Goal: Task Accomplishment & Management: Use online tool/utility

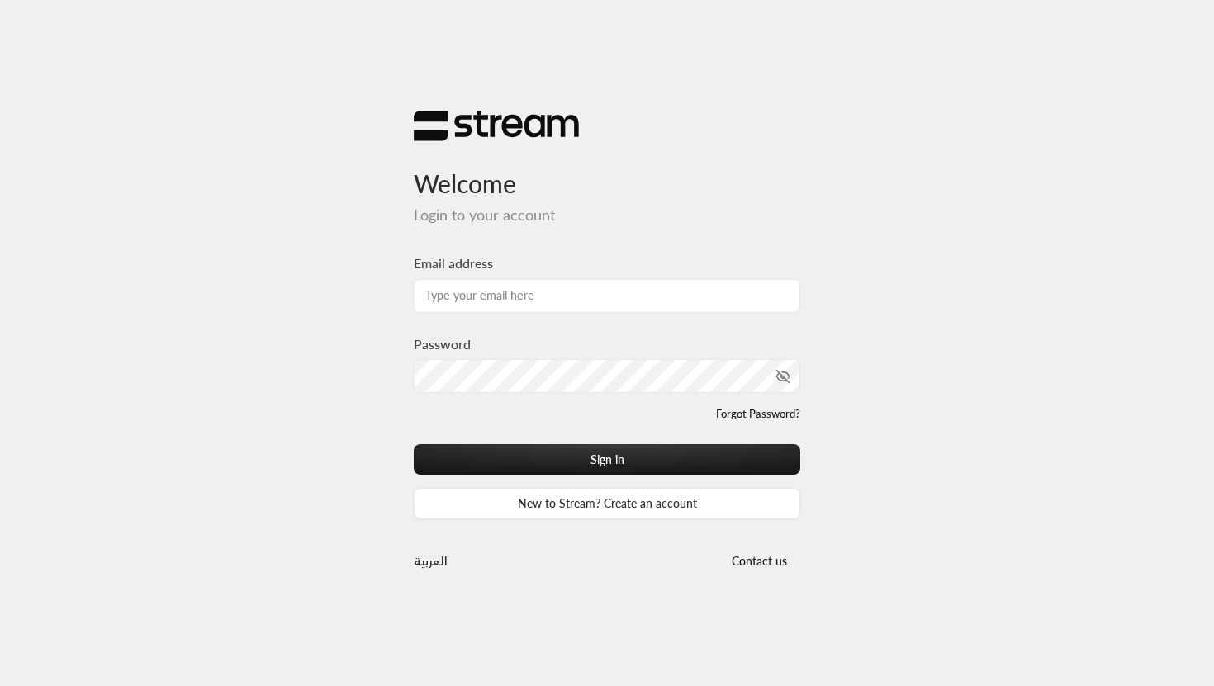
type input "[EMAIL_ADDRESS][DOMAIN_NAME]"
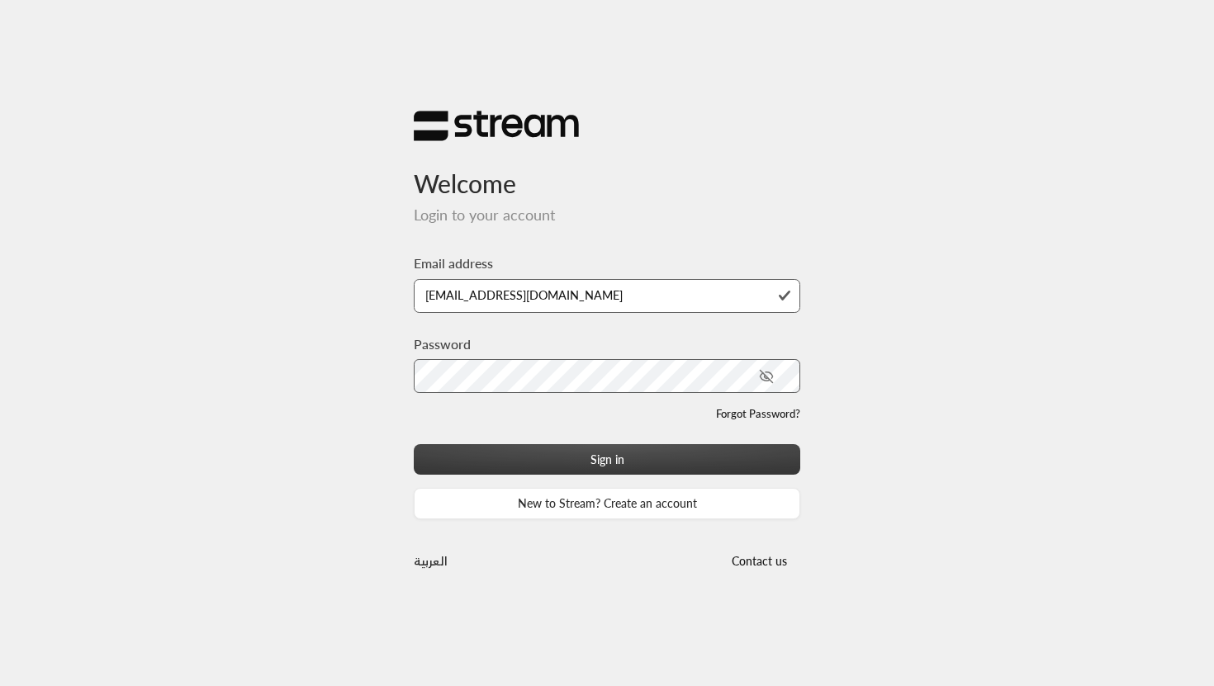
click at [566, 449] on button "Sign in" at bounding box center [607, 459] width 386 height 31
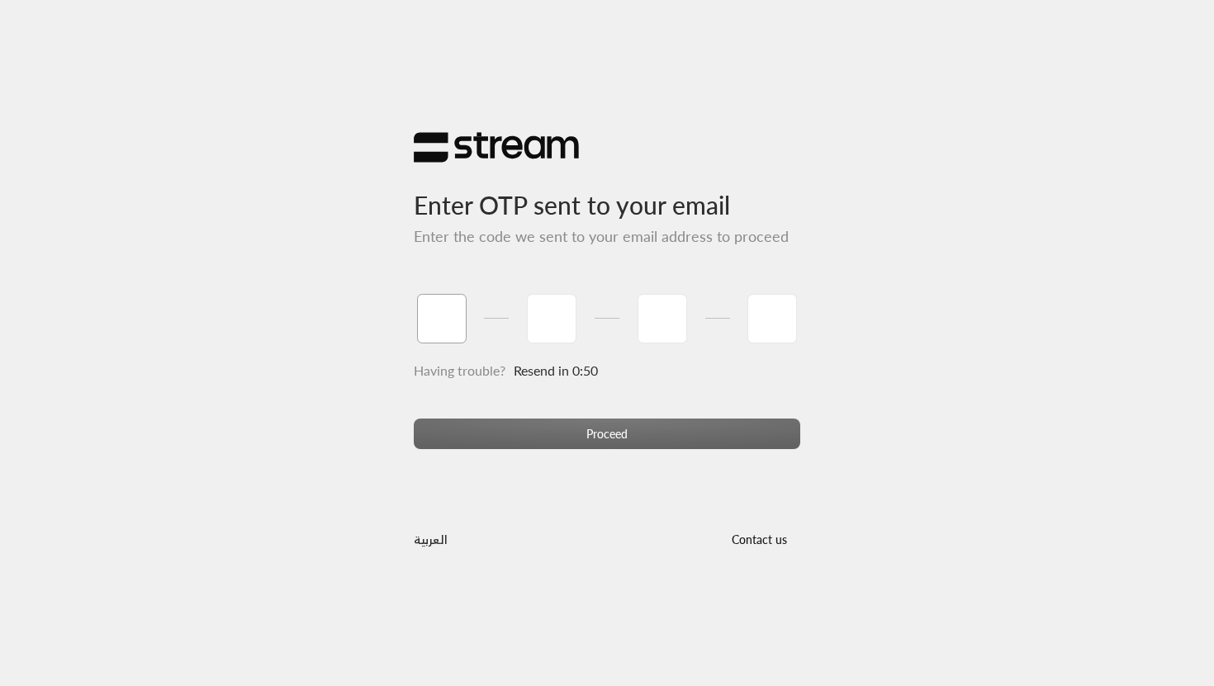
type input "8"
type input "4"
type input "0"
type input "8"
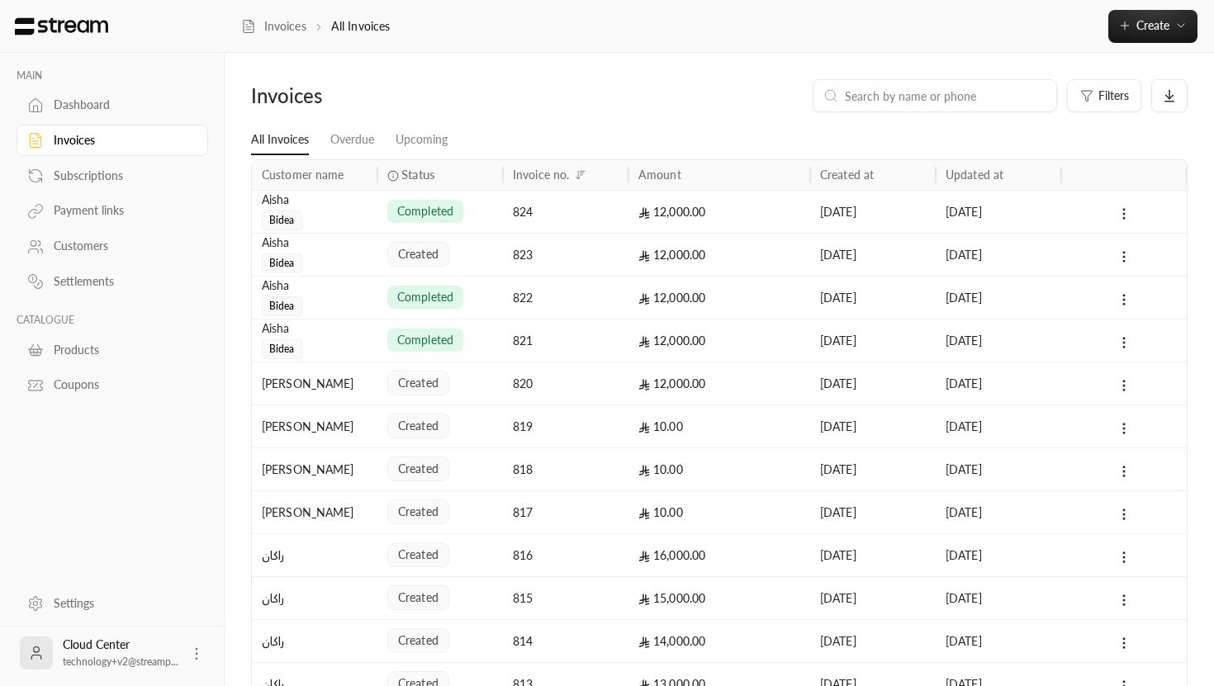
click at [84, 115] on link "Dashboard" at bounding box center [113, 105] width 192 height 32
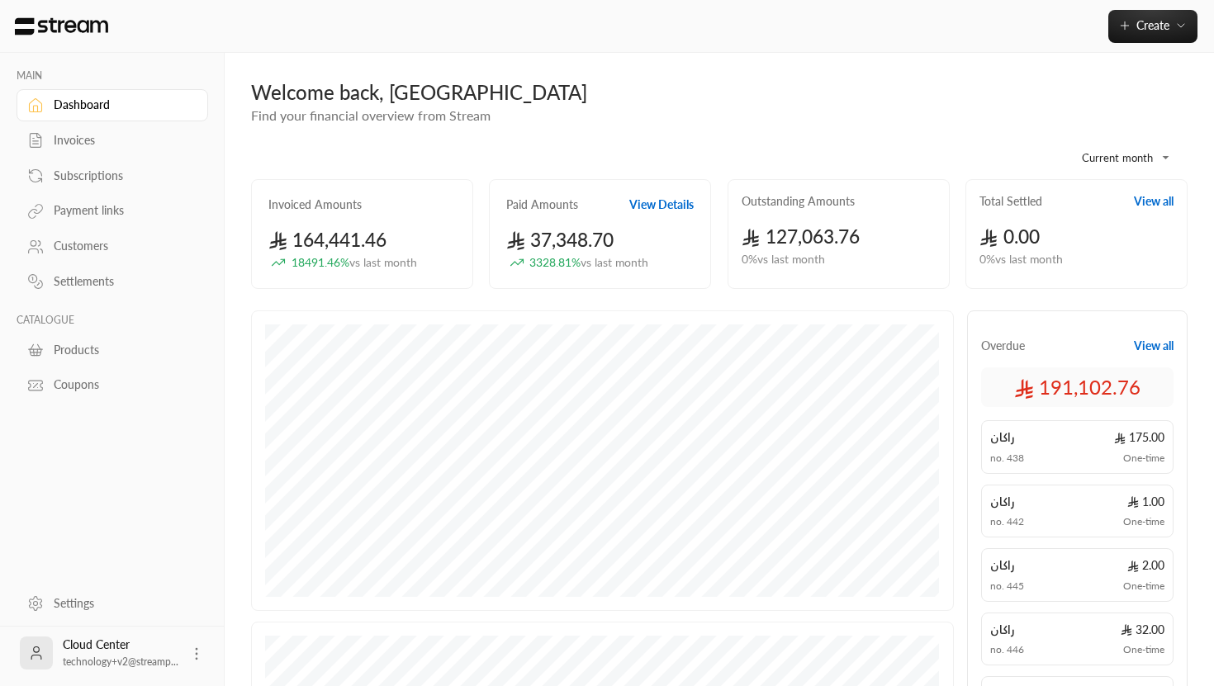
click at [110, 134] on div "Invoices" at bounding box center [121, 140] width 134 height 17
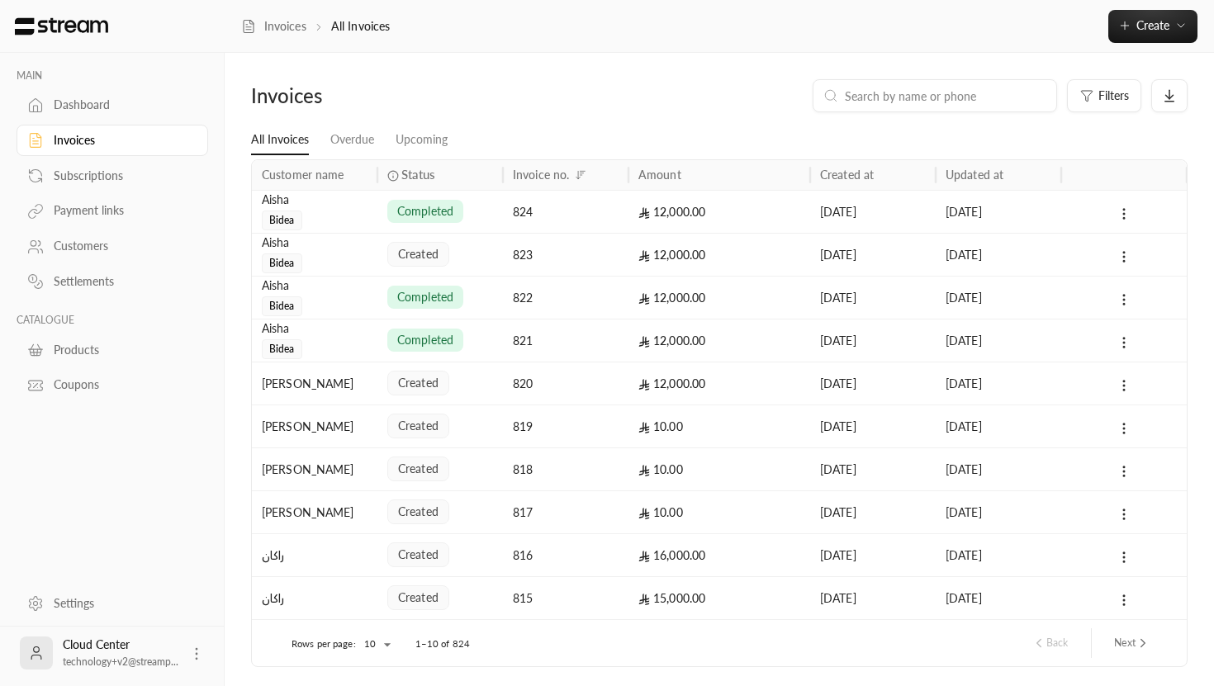
scroll to position [57, 0]
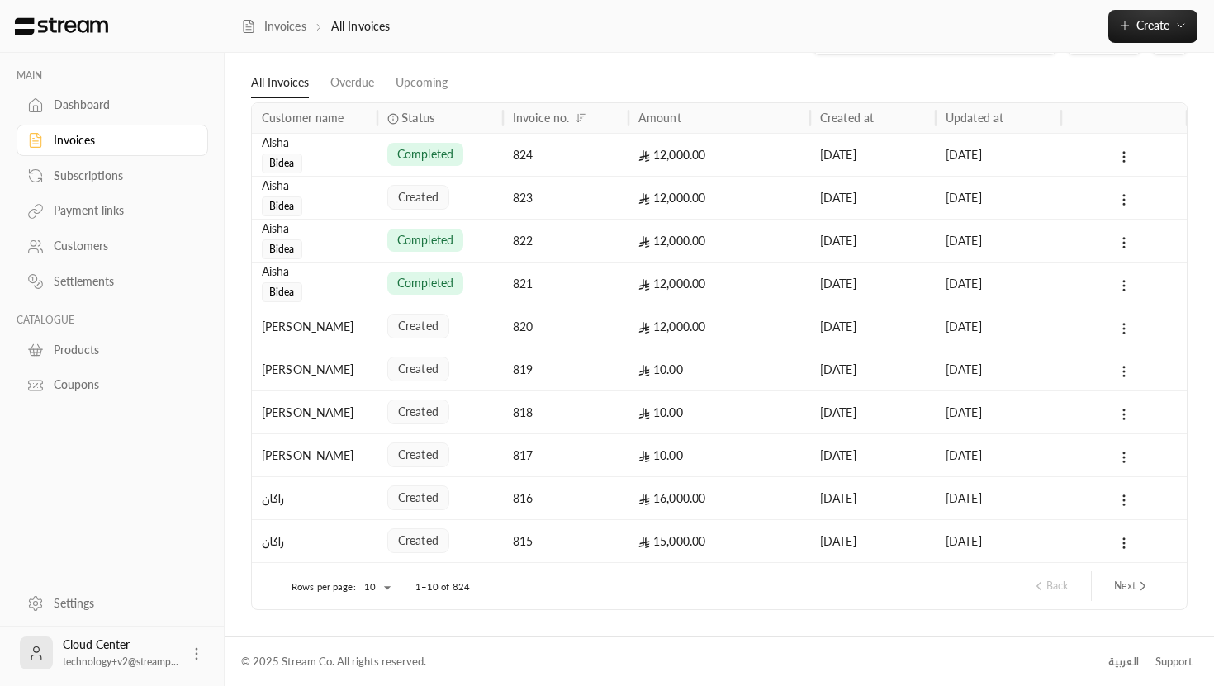
click at [1125, 323] on icon at bounding box center [1123, 328] width 15 height 15
click at [1124, 328] on div at bounding box center [607, 343] width 1214 height 686
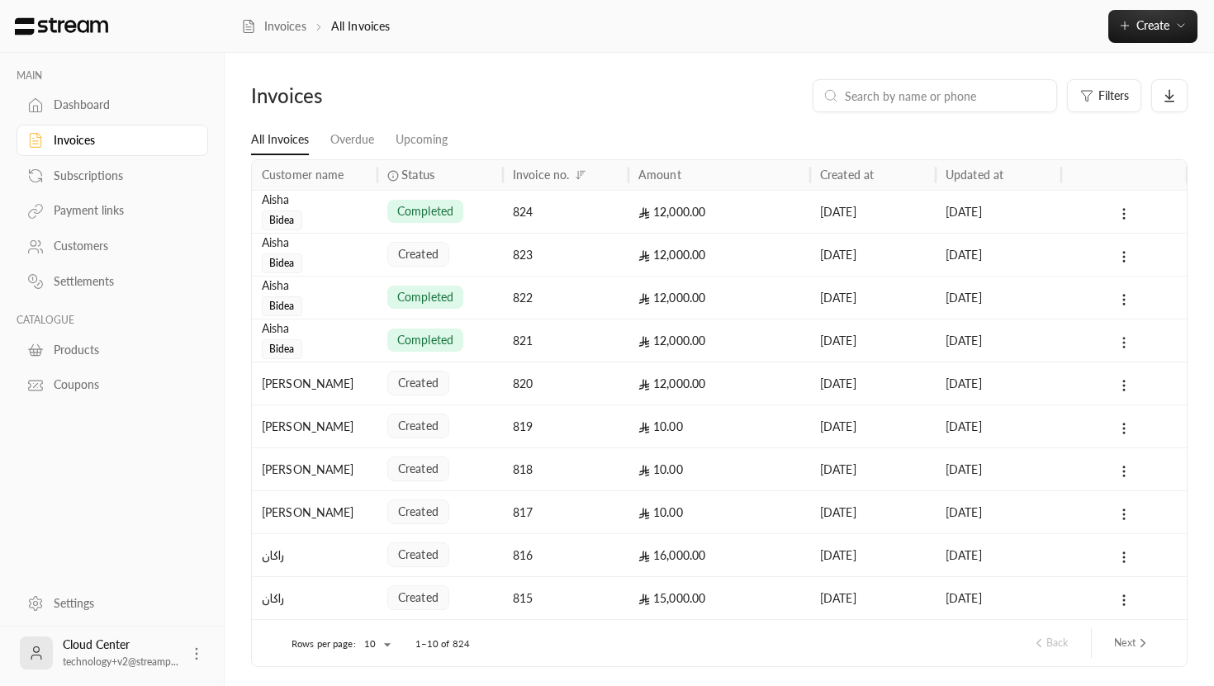
click at [1124, 338] on circle at bounding box center [1124, 339] width 2 height 2
click at [1124, 340] on div at bounding box center [607, 343] width 1214 height 686
click at [386, 645] on body "MAIN Dashboard Invoices Subscriptions Payment links Customers Settlements CATAL…" at bounding box center [607, 343] width 1214 height 686
click at [375, 654] on li "100" at bounding box center [376, 654] width 46 height 26
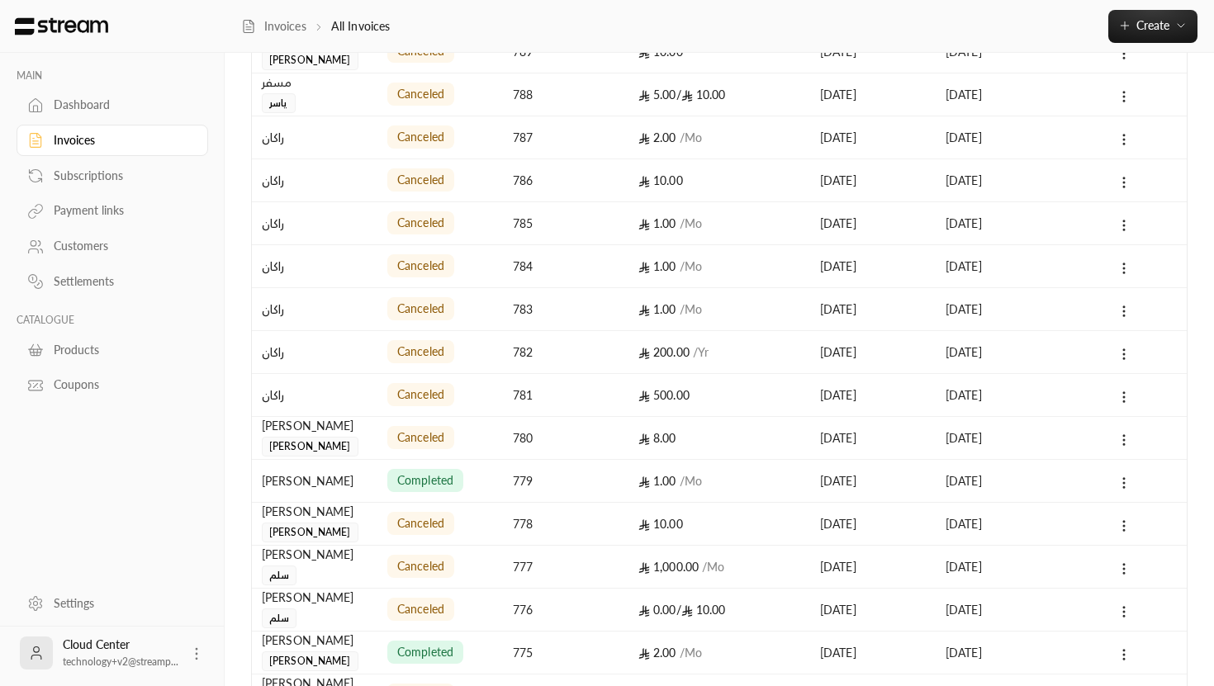
scroll to position [2309, 0]
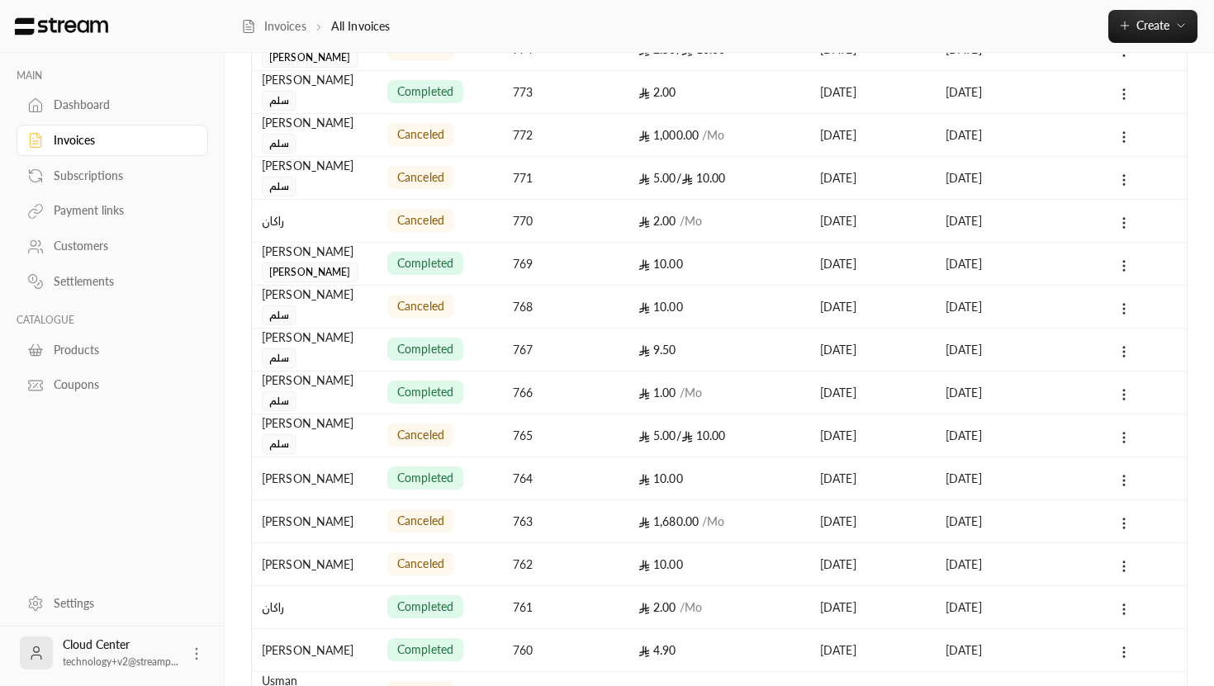
click at [107, 99] on div "Dashboard" at bounding box center [121, 105] width 134 height 17
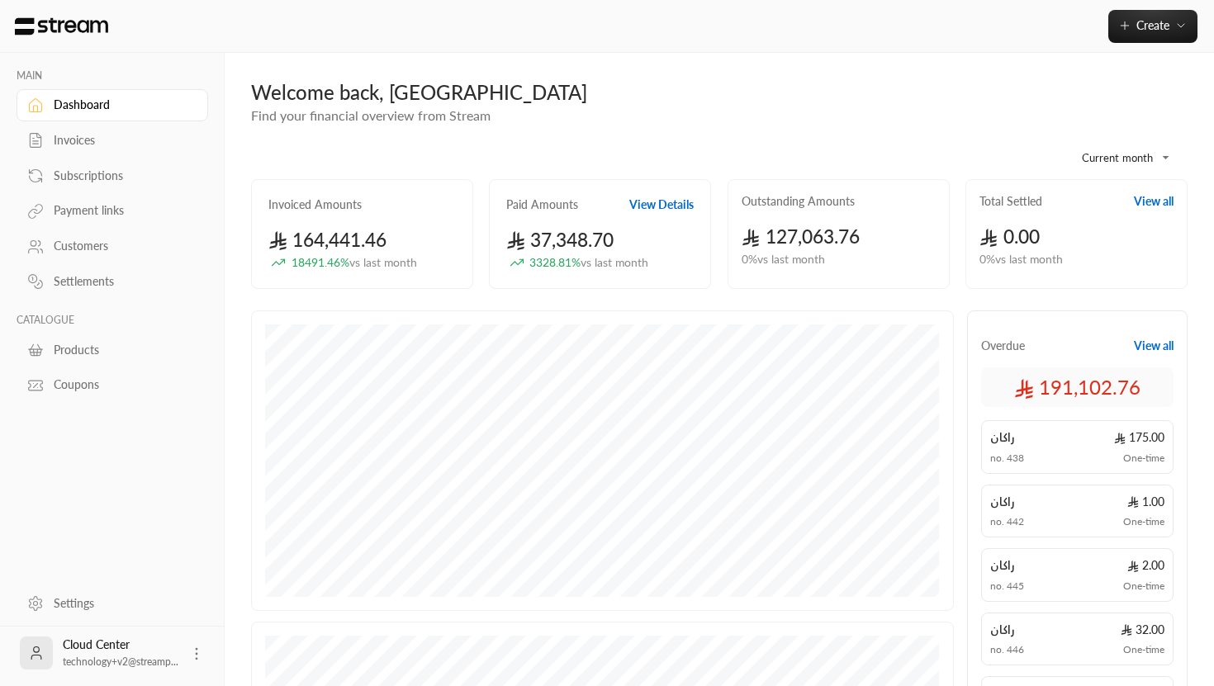
click at [83, 609] on div "Settings" at bounding box center [121, 603] width 134 height 17
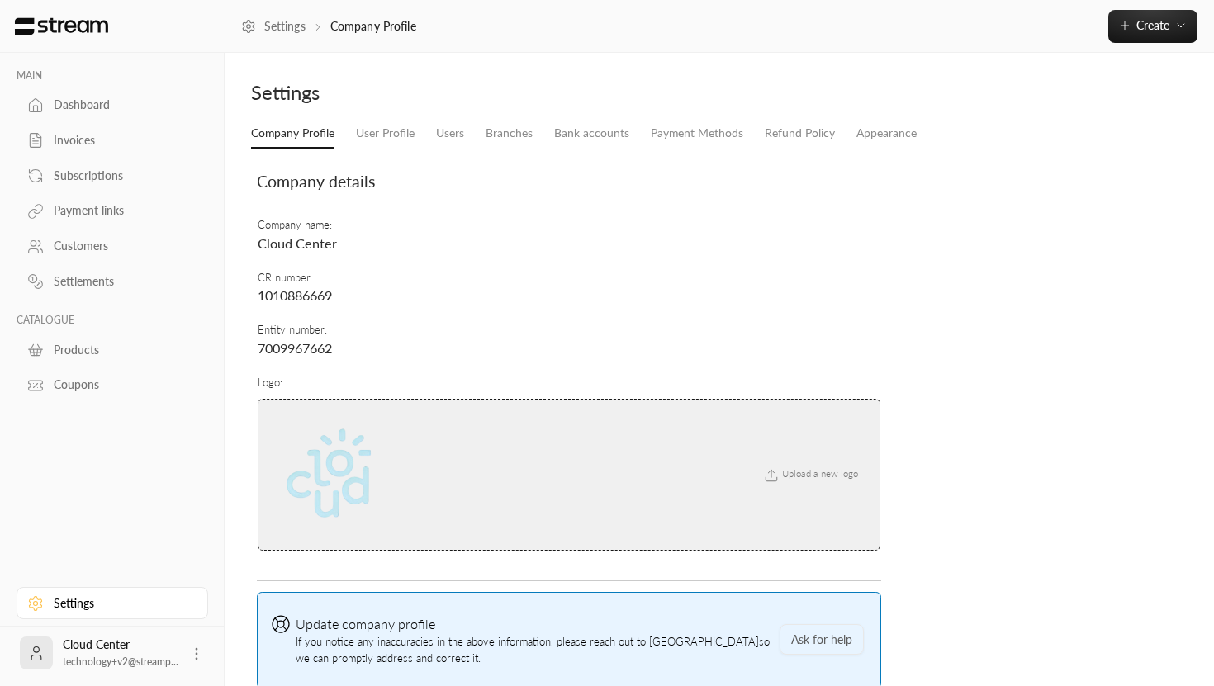
click at [101, 111] on div "Dashboard" at bounding box center [121, 105] width 134 height 17
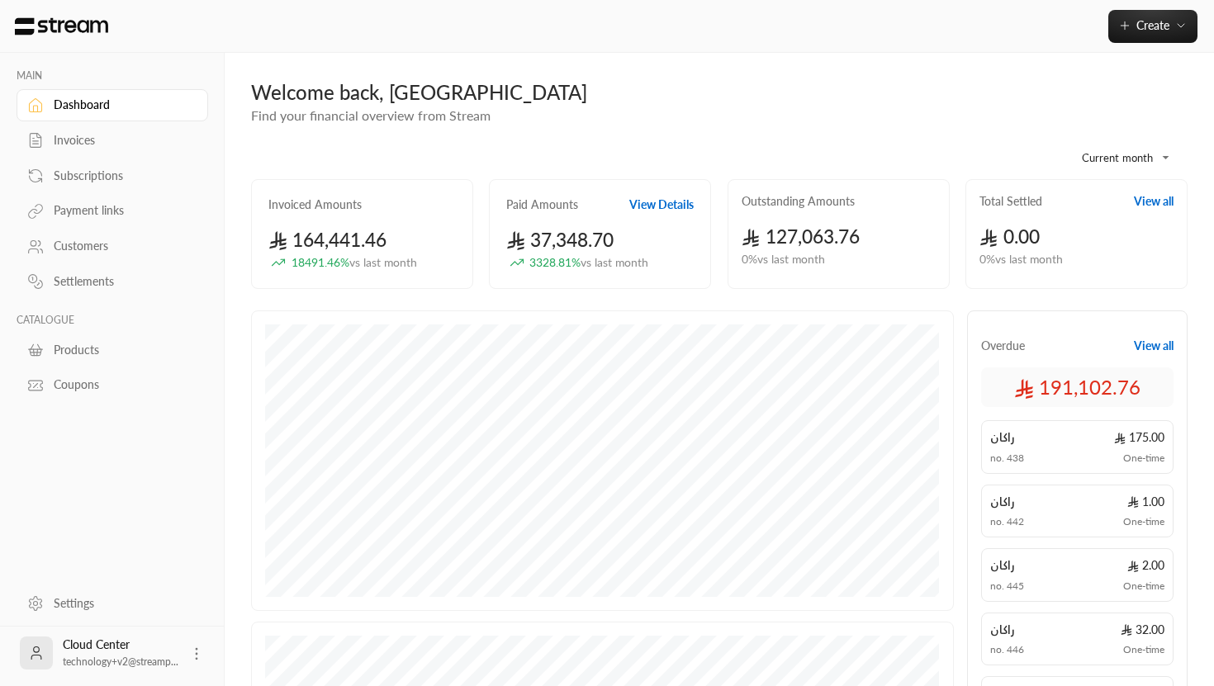
scroll to position [462, 0]
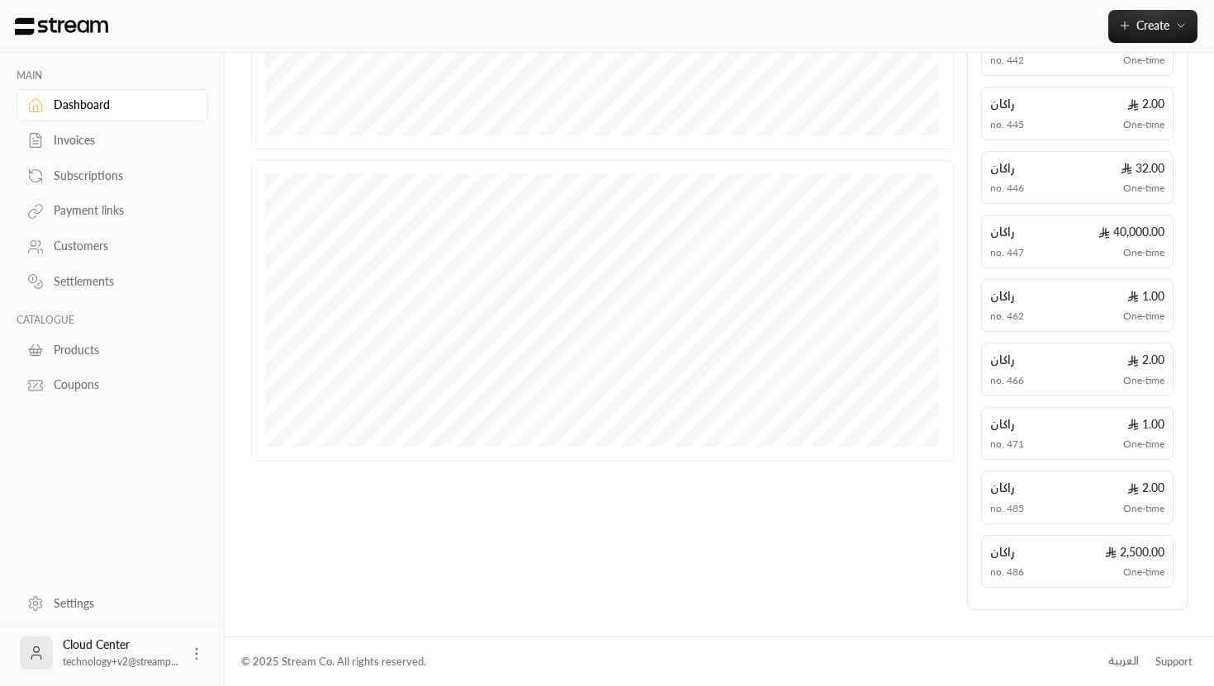
click at [1121, 661] on div "العربية" at bounding box center [1123, 661] width 31 height 17
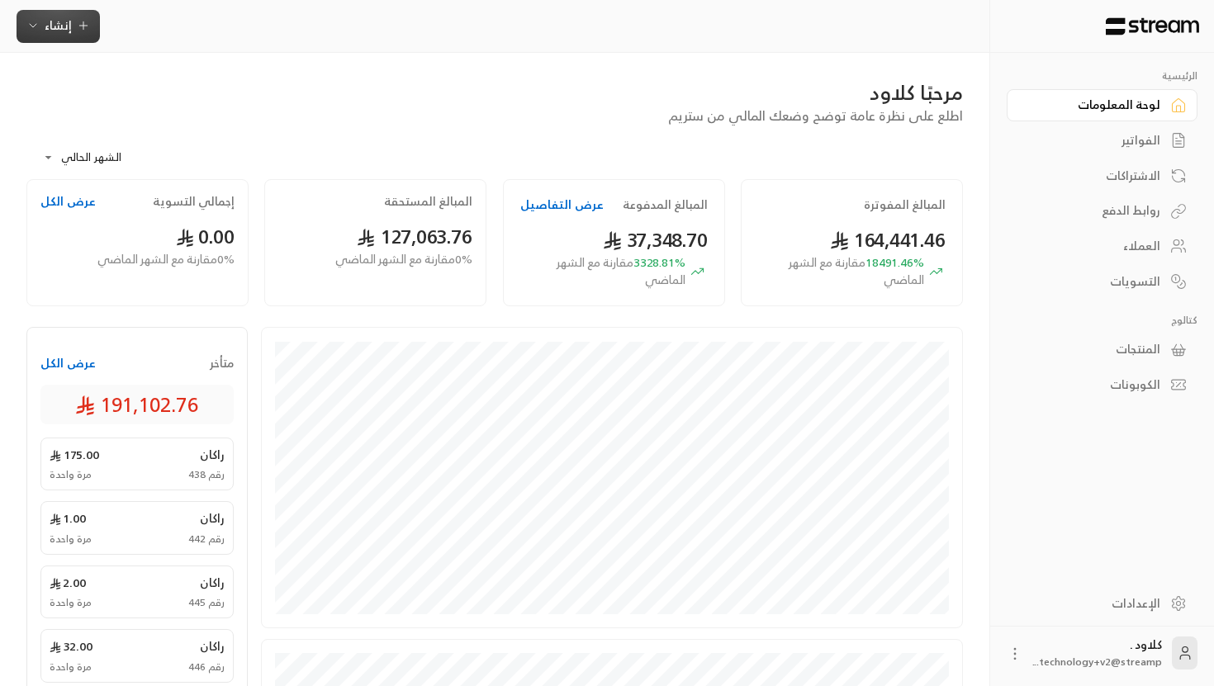
click at [36, 36] on button "إنشاء" at bounding box center [58, 26] width 83 height 33
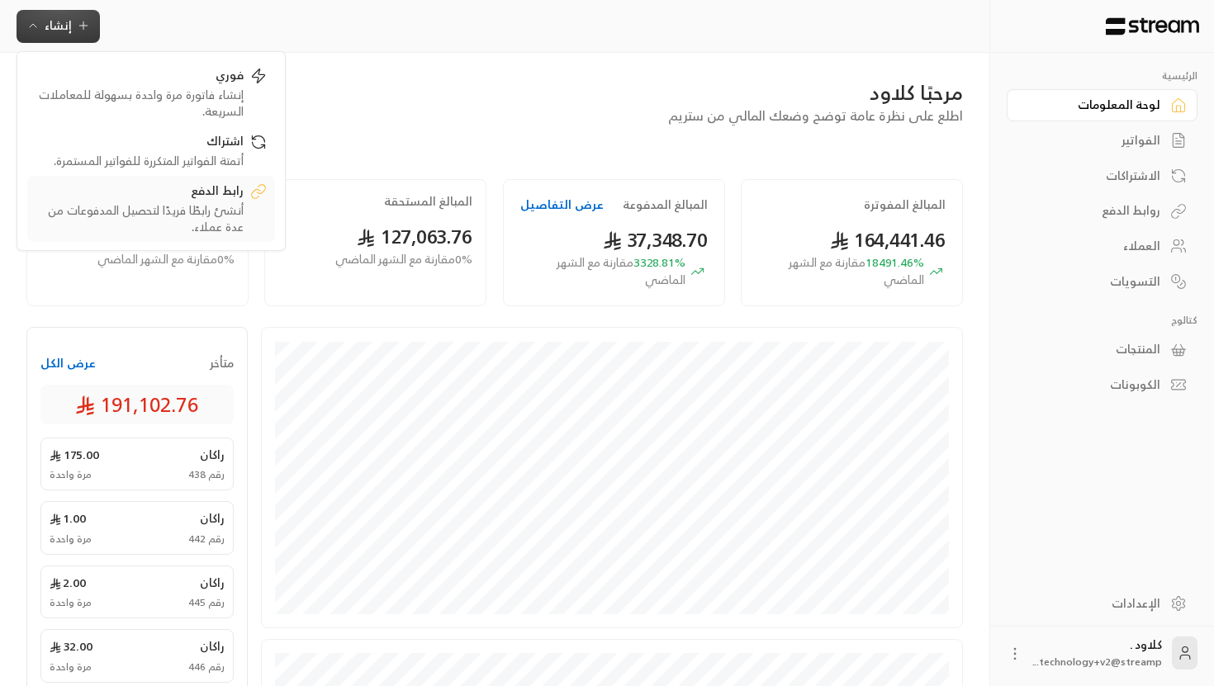
click at [240, 205] on div "أنشئ رابطًا فريدًا لتحصيل المدفوعات من عدة عملاء." at bounding box center [140, 218] width 208 height 33
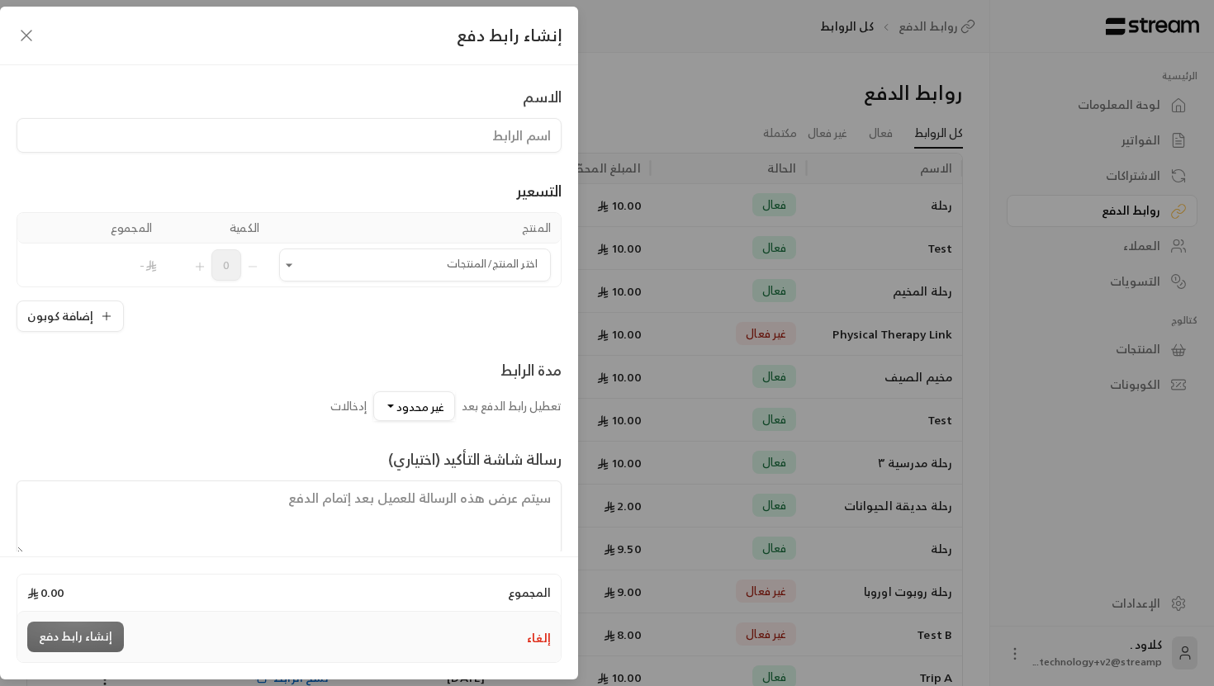
click at [453, 148] on input at bounding box center [289, 135] width 545 height 35
type input "t"
type input "رحلة"
click at [366, 262] on input "اختر المنتج/المنتجات" at bounding box center [415, 265] width 272 height 29
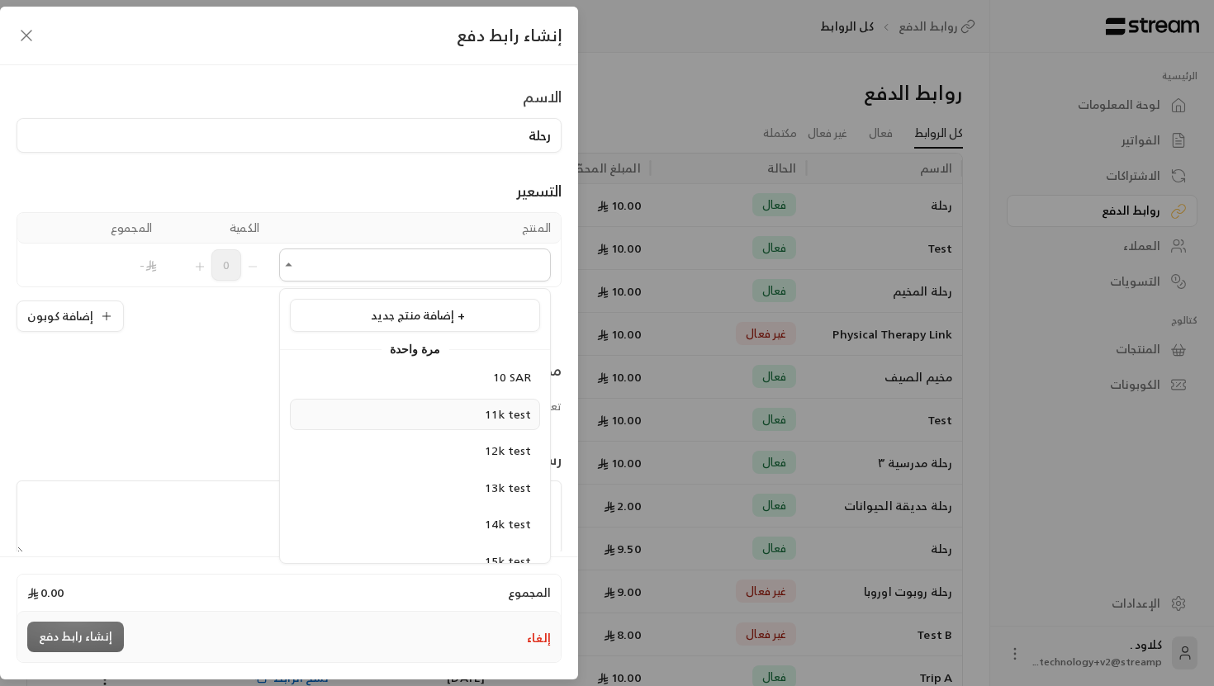
click at [504, 415] on span "11k test" at bounding box center [508, 414] width 46 height 21
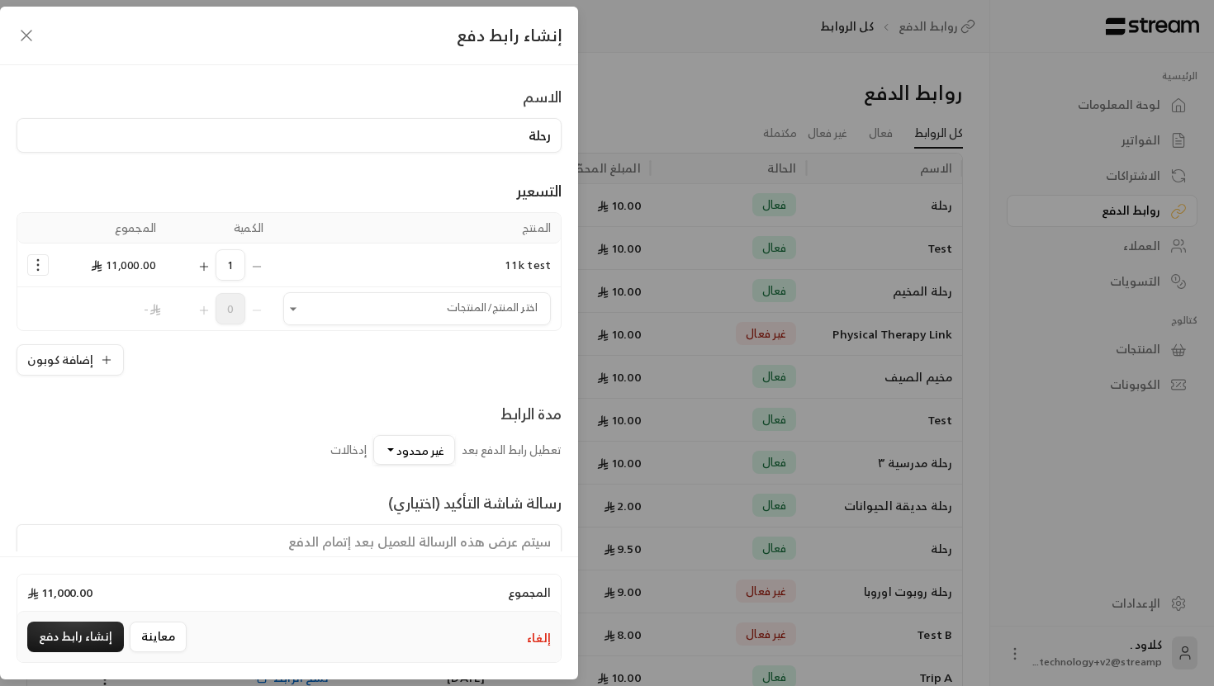
click at [302, 263] on td "11k test" at bounding box center [416, 266] width 287 height 44
click at [40, 257] on icon "Selected Products" at bounding box center [38, 265] width 17 height 17
click at [101, 328] on span "إزالة المنتج" at bounding box center [108, 334] width 49 height 19
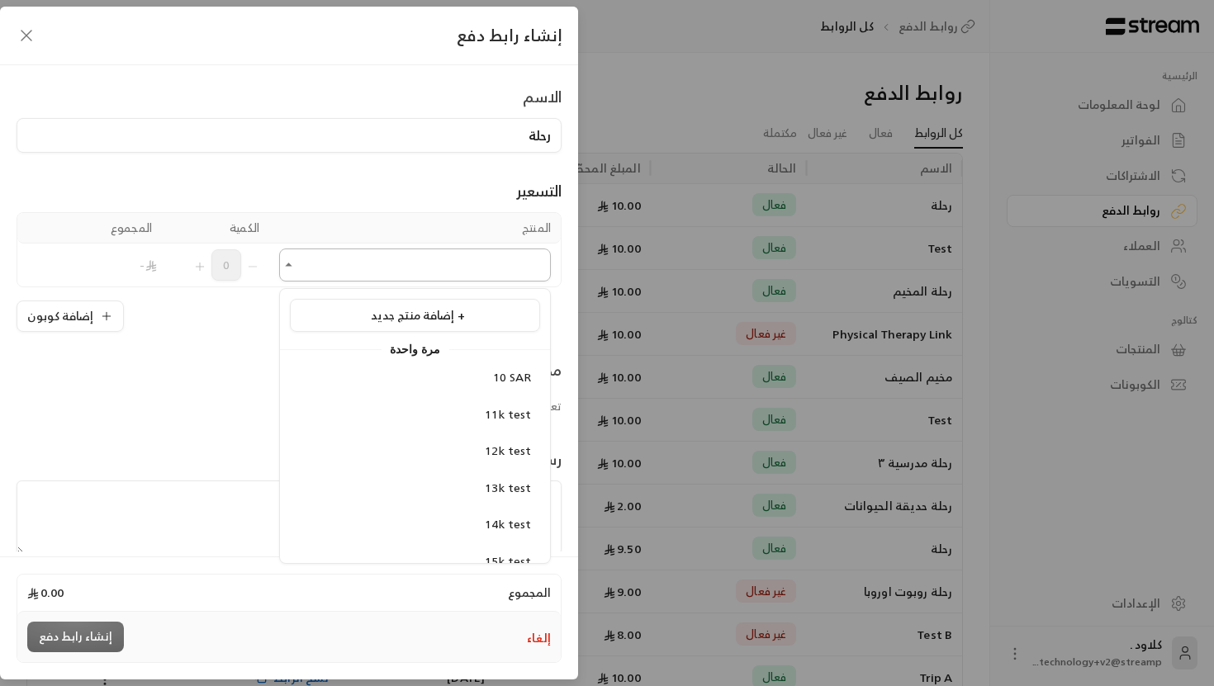
click at [362, 270] on input "اختر المنتج/المنتجات" at bounding box center [415, 265] width 272 height 29
click at [435, 371] on div "10 SAR" at bounding box center [415, 377] width 232 height 17
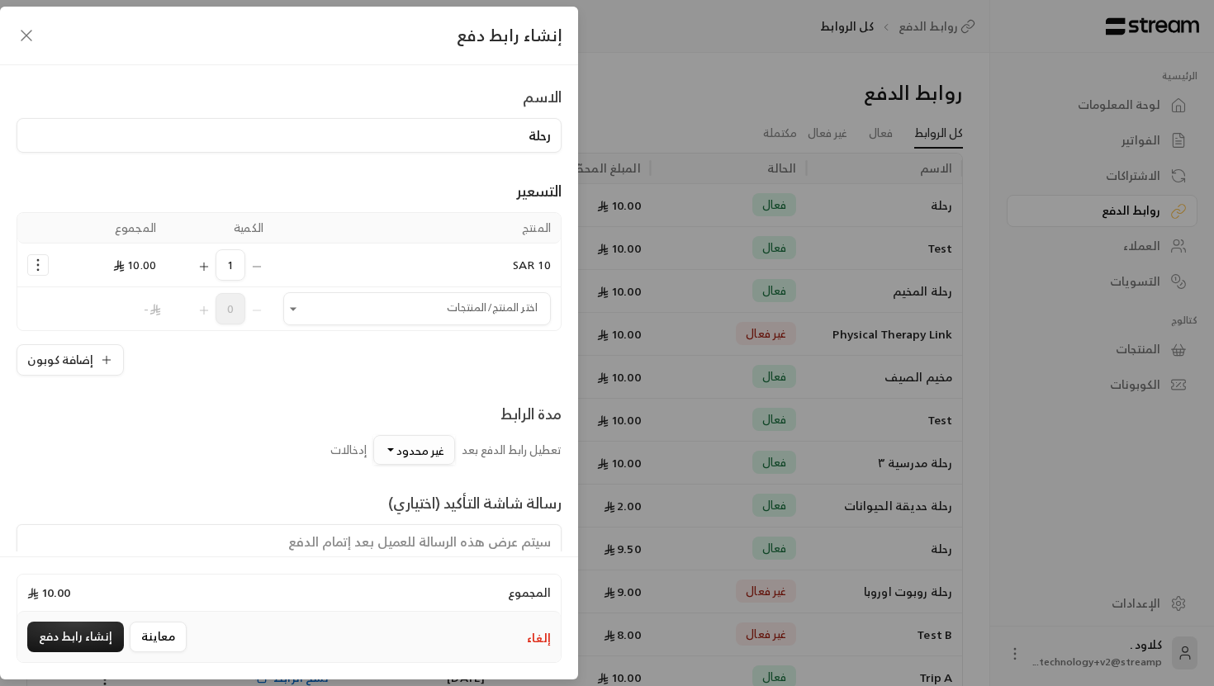
scroll to position [76, 0]
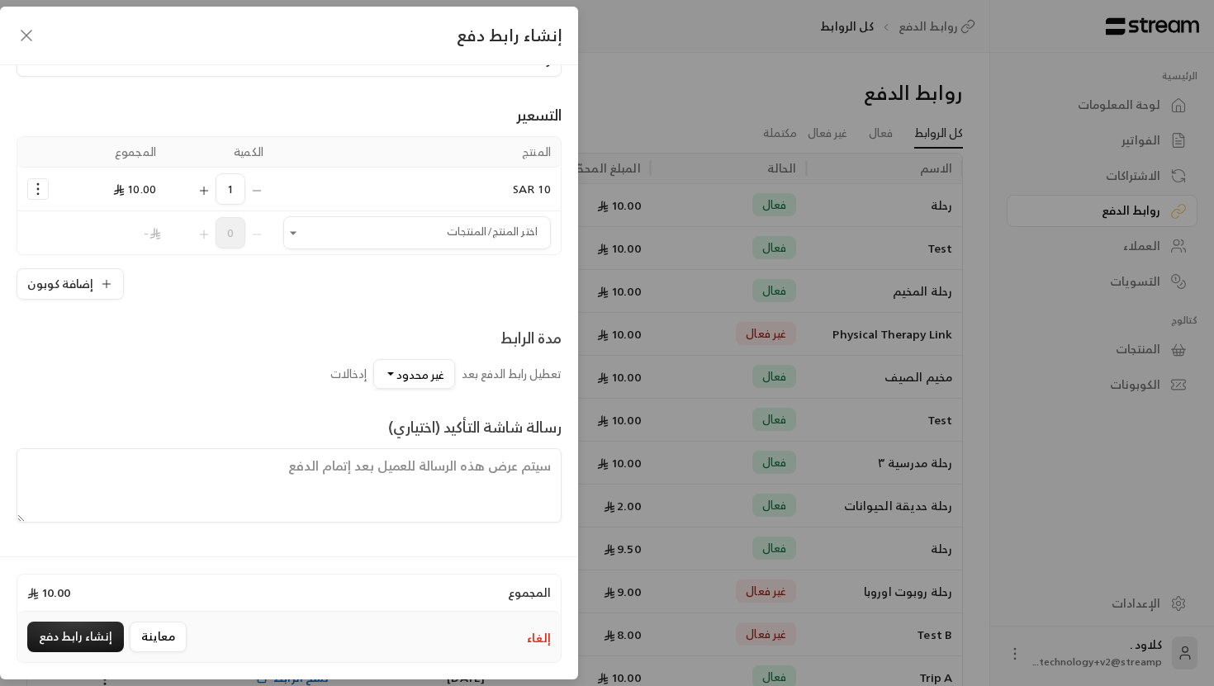
click at [36, 181] on icon "Selected Products" at bounding box center [38, 189] width 17 height 17
click at [111, 232] on span "إضافة كوبون" at bounding box center [102, 229] width 61 height 19
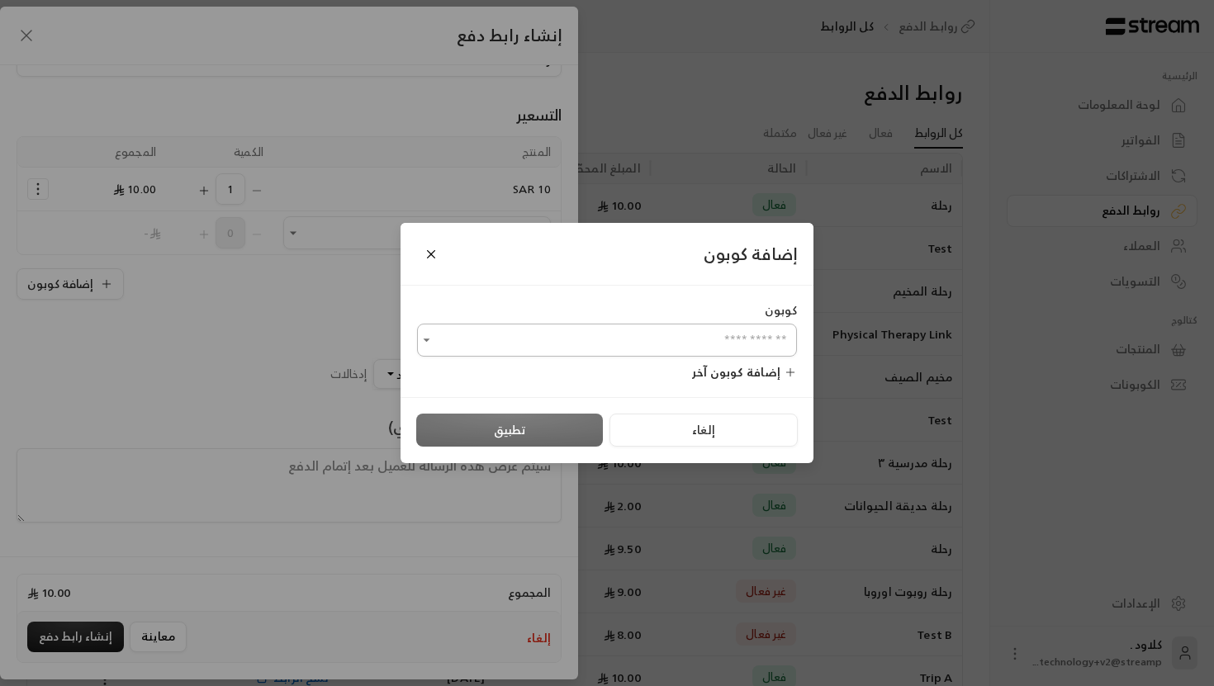
click at [488, 335] on input "اختر المنتج/المنتجات" at bounding box center [607, 340] width 380 height 29
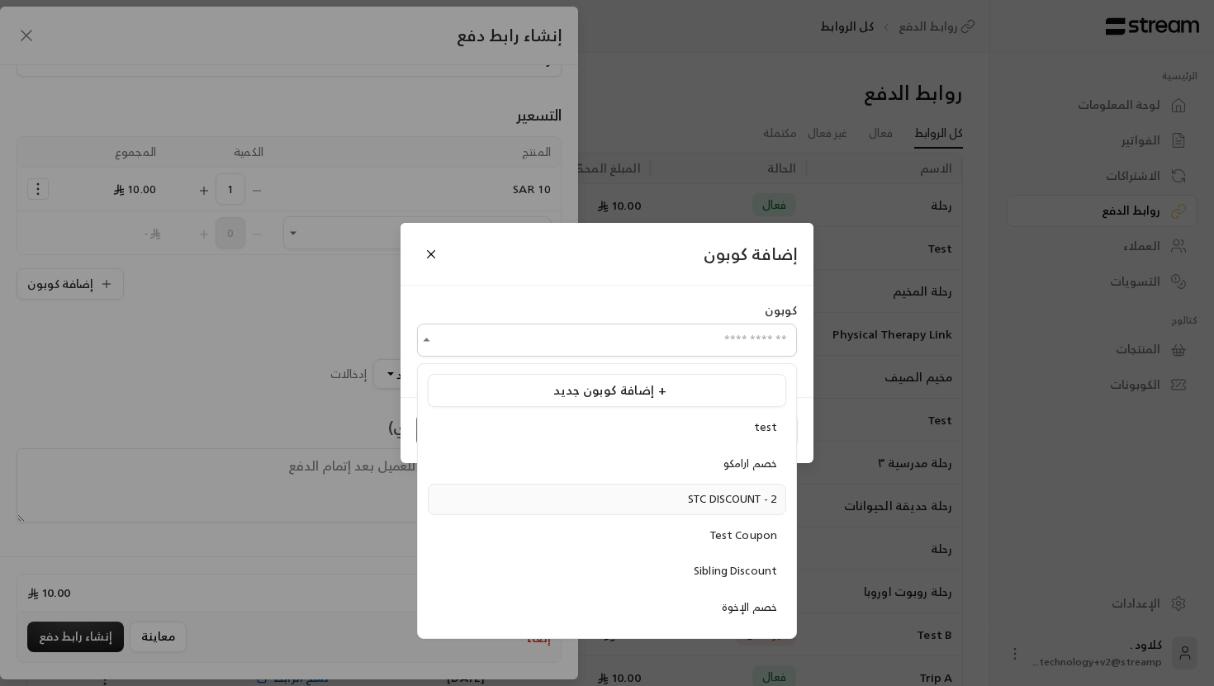
click at [541, 490] on li "STC DISCOUNT - 2" at bounding box center [607, 499] width 358 height 31
type input "**********"
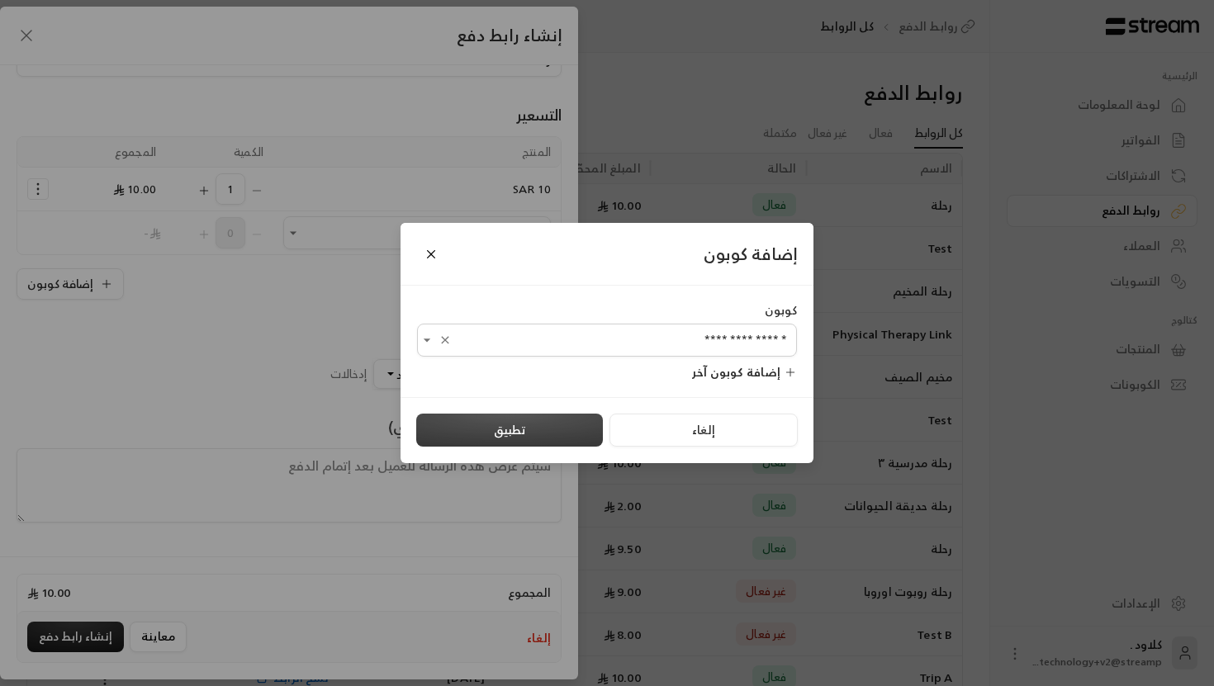
click at [505, 426] on button "تطبيق" at bounding box center [509, 430] width 187 height 33
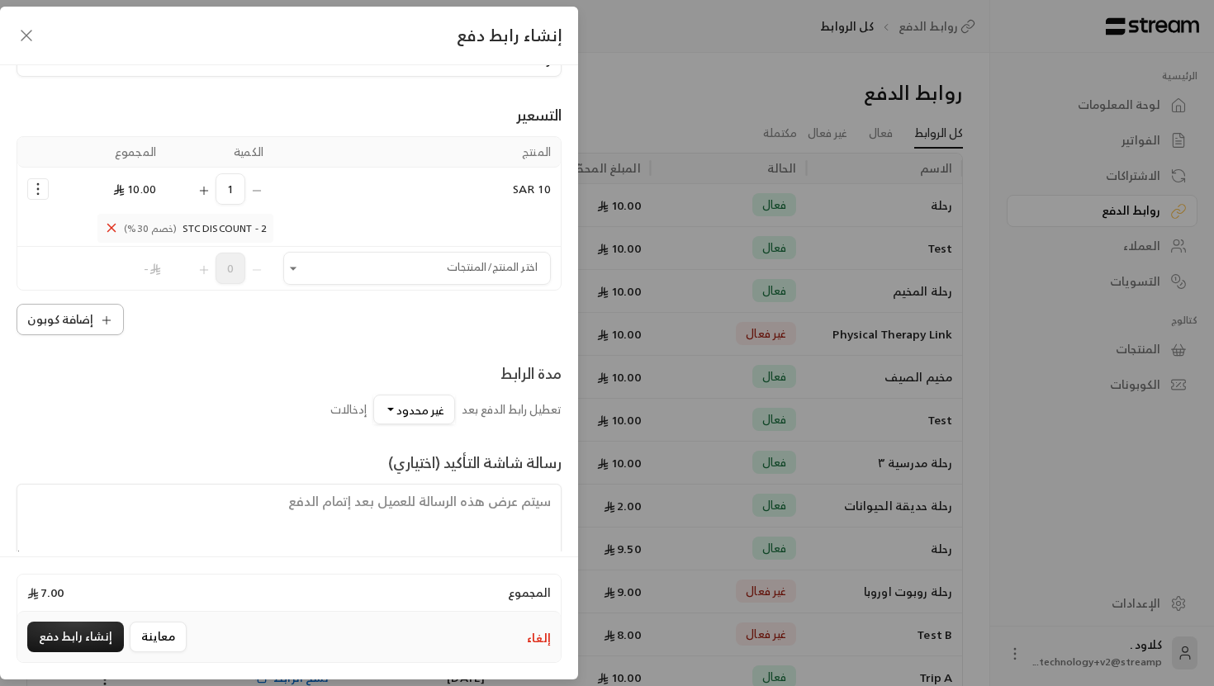
click at [32, 307] on button "إضافة كوبون" at bounding box center [70, 319] width 107 height 31
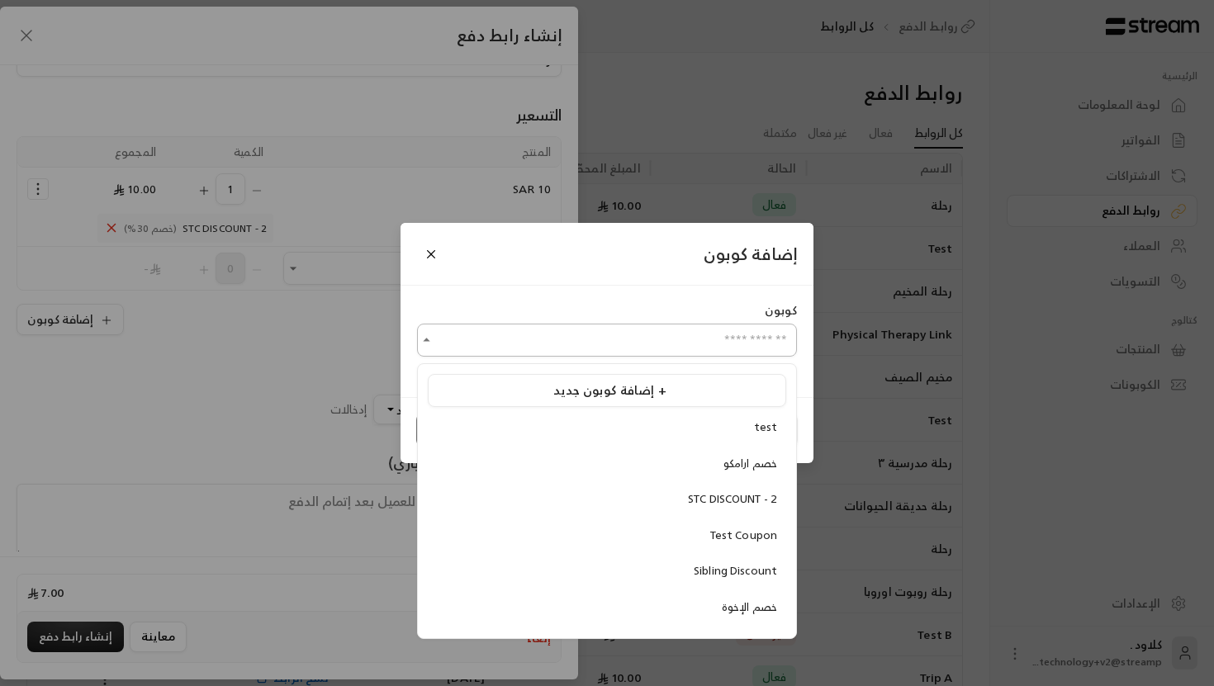
click at [509, 334] on input "اختر المنتج/المنتجات" at bounding box center [607, 340] width 380 height 29
click at [736, 538] on span "Test Coupon" at bounding box center [743, 535] width 67 height 19
type input "**********"
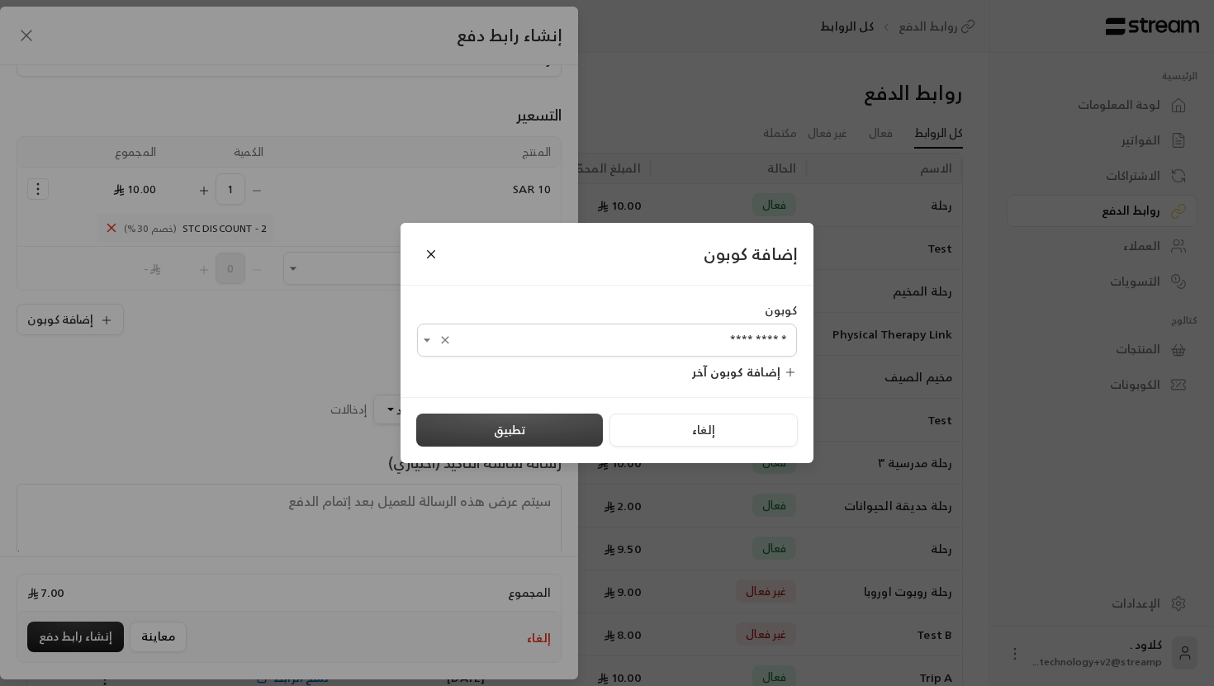
click at [519, 437] on button "تطبيق" at bounding box center [509, 430] width 187 height 33
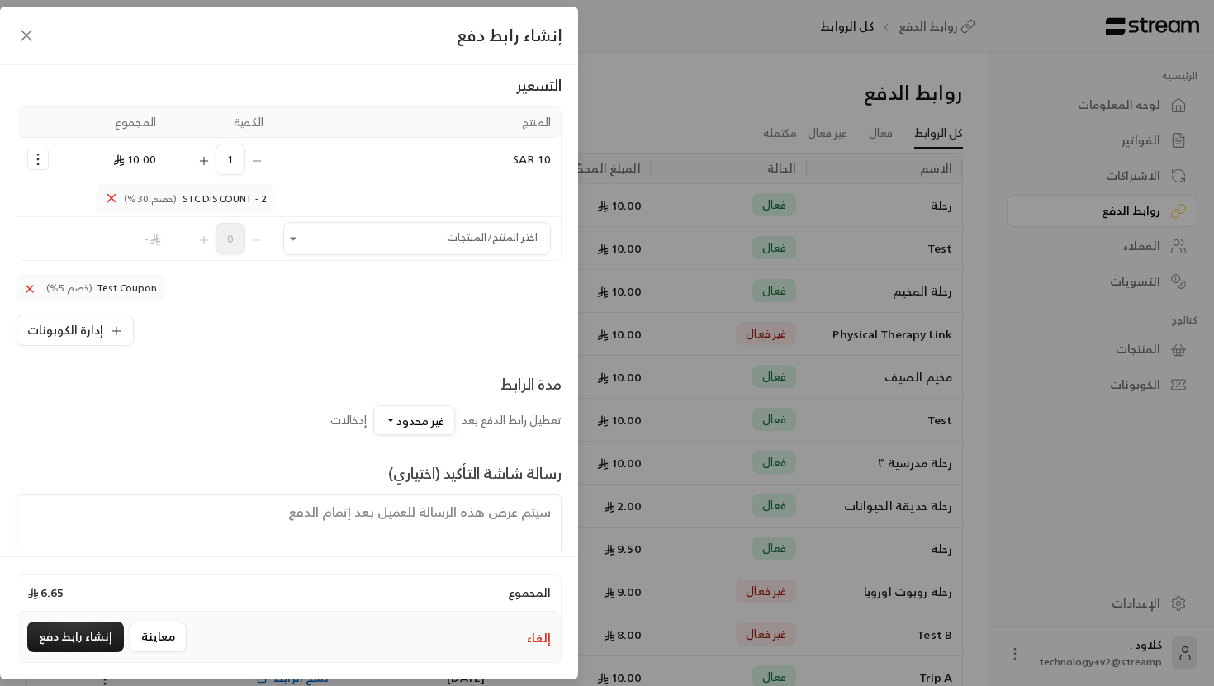
scroll to position [225, 0]
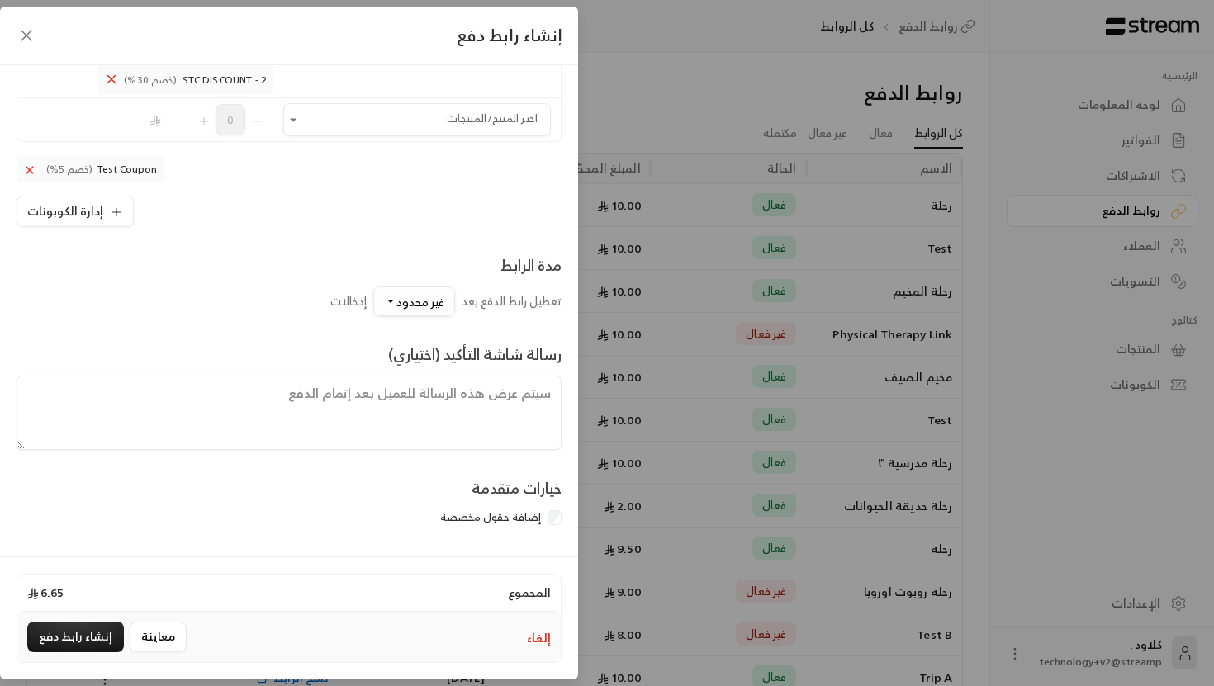
click at [429, 293] on span "غير محدود" at bounding box center [420, 301] width 48 height 21
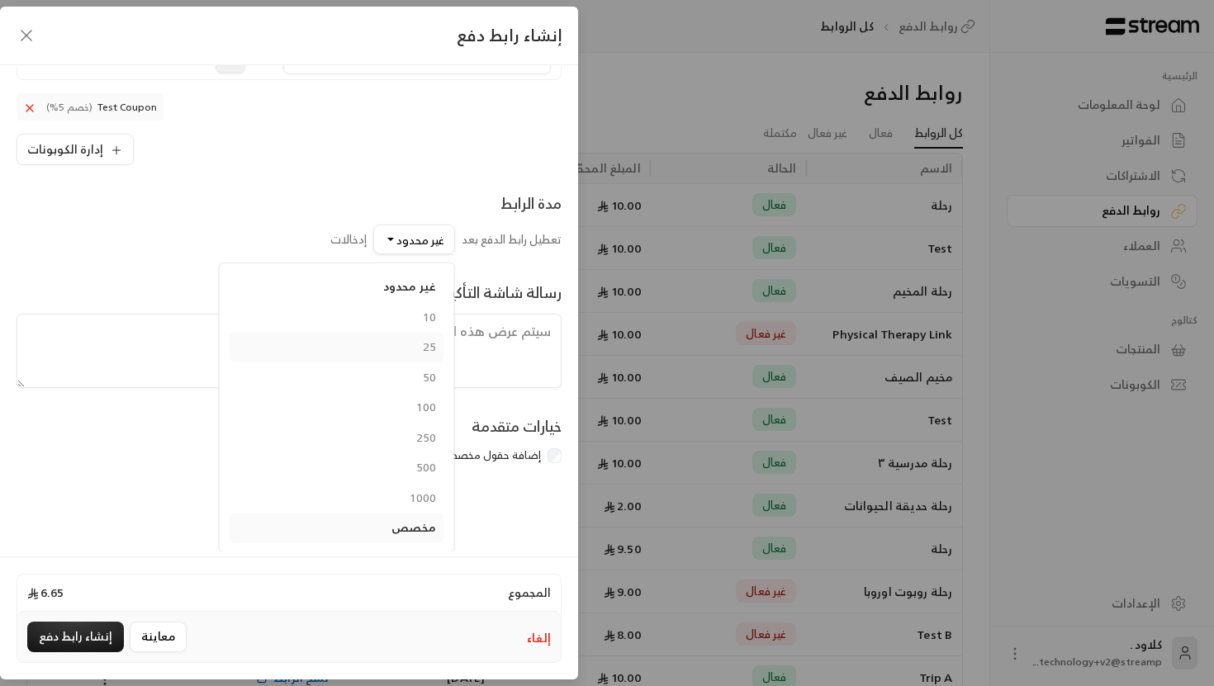
scroll to position [126, 0]
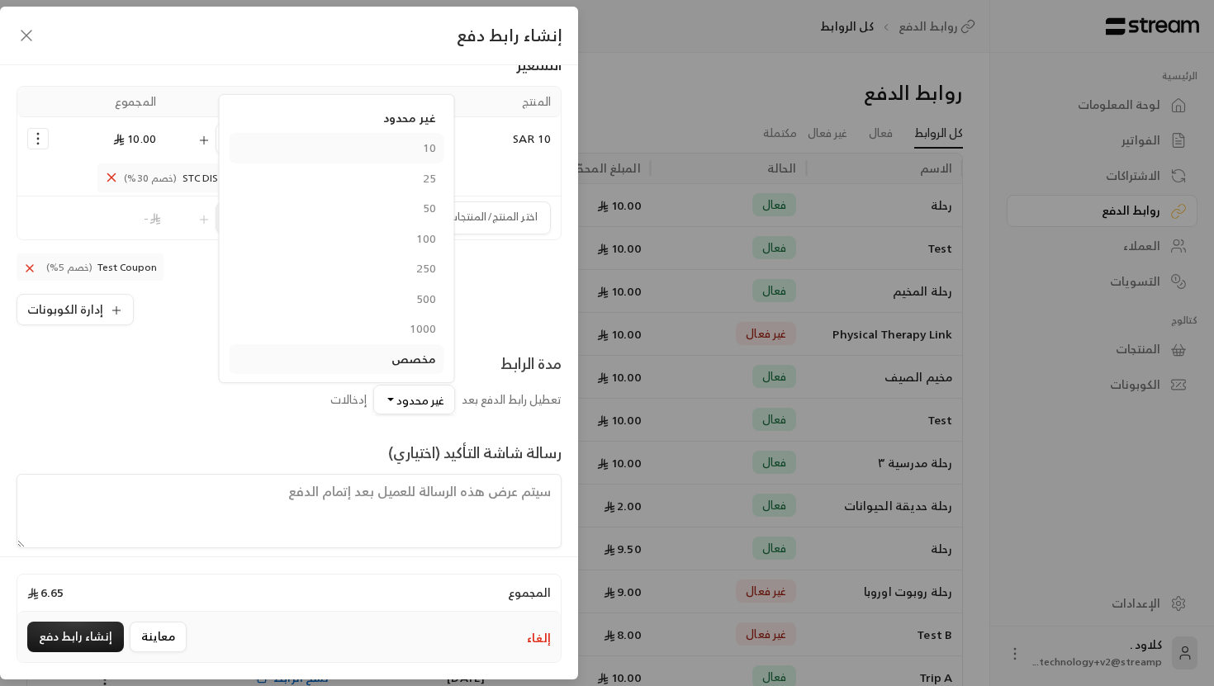
click at [426, 143] on span "10" at bounding box center [429, 147] width 13 height 21
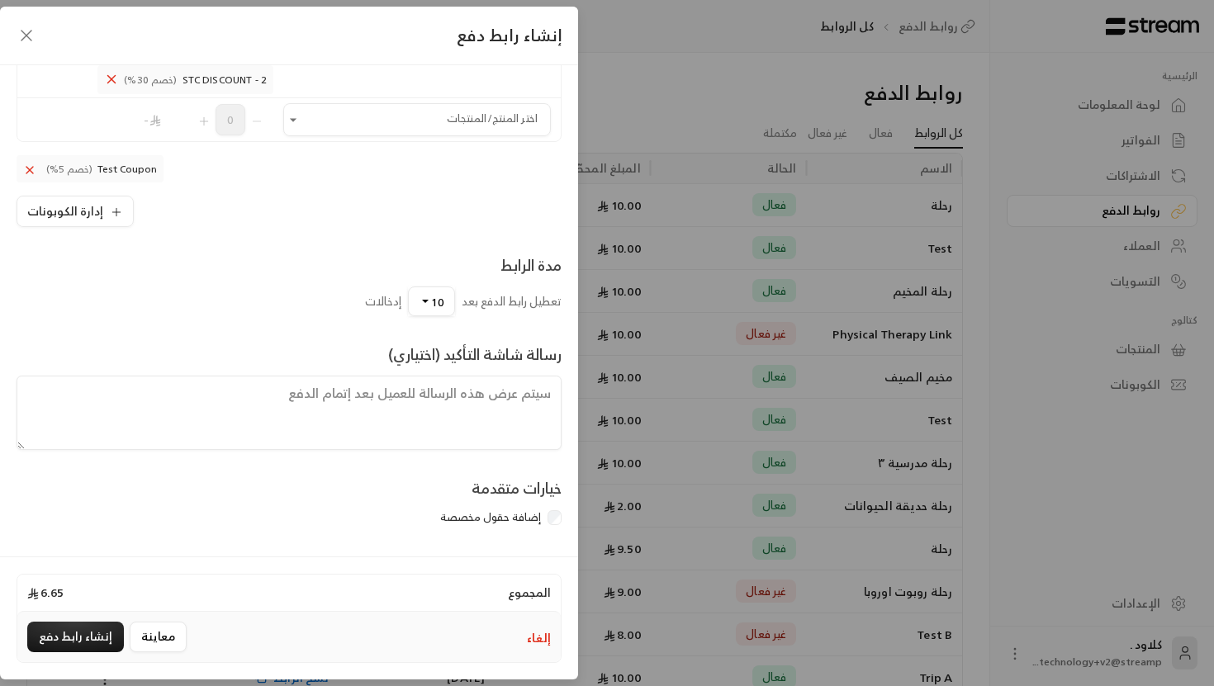
click at [420, 424] on textarea at bounding box center [289, 413] width 545 height 74
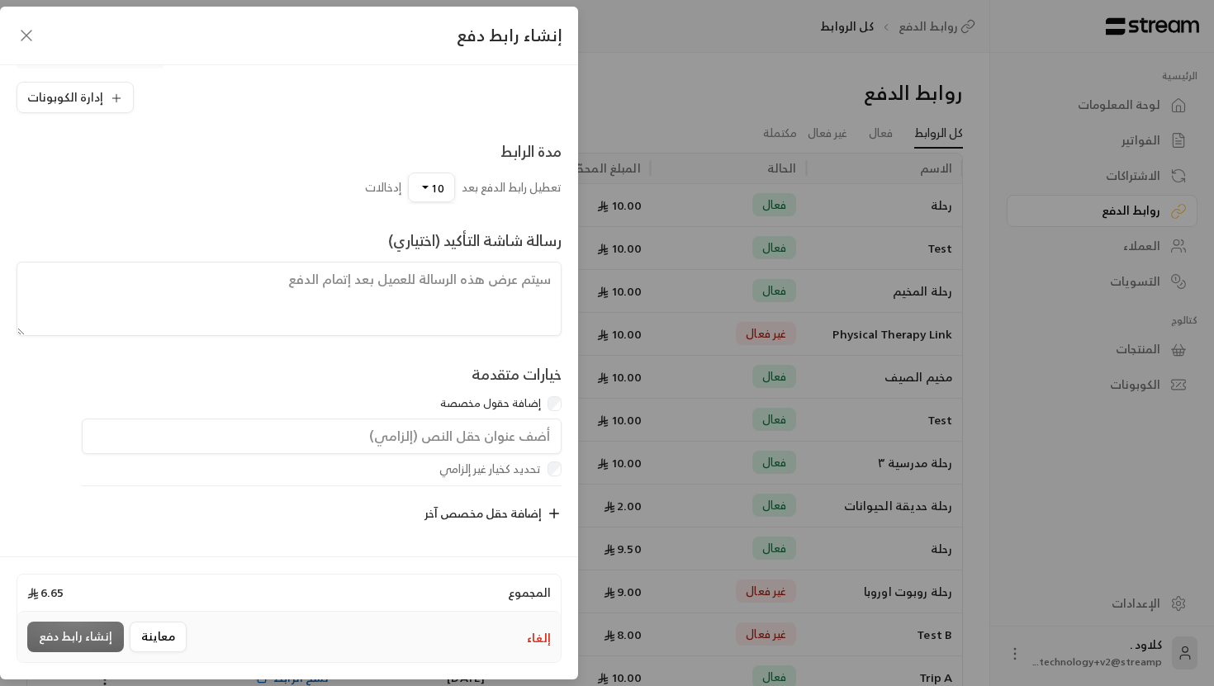
click at [519, 439] on input "text" at bounding box center [322, 437] width 480 height 36
type input "رقم اللهوية"
click at [550, 519] on icon "button" at bounding box center [554, 513] width 15 height 15
click at [548, 519] on input "text" at bounding box center [322, 515] width 480 height 36
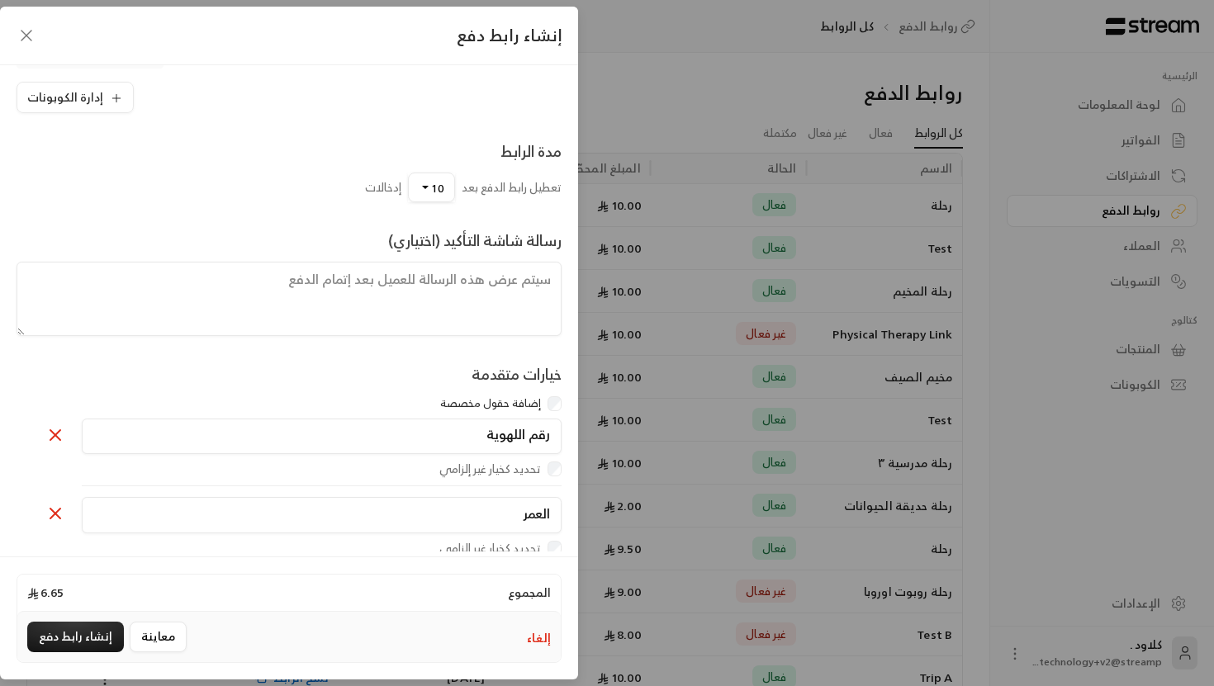
type input "العمر"
click at [230, 544] on div "تحديد كخيار غير إلزامي" at bounding box center [298, 548] width 525 height 17
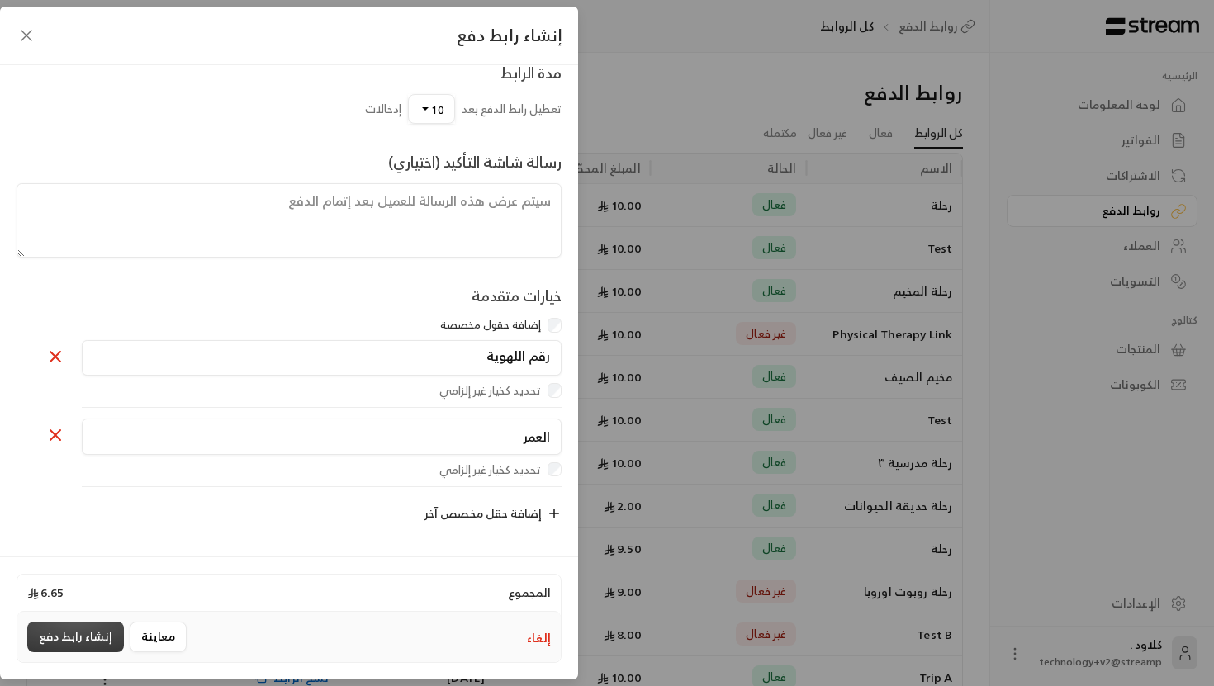
click at [67, 638] on button "إنشاء رابط دفع" at bounding box center [75, 637] width 97 height 31
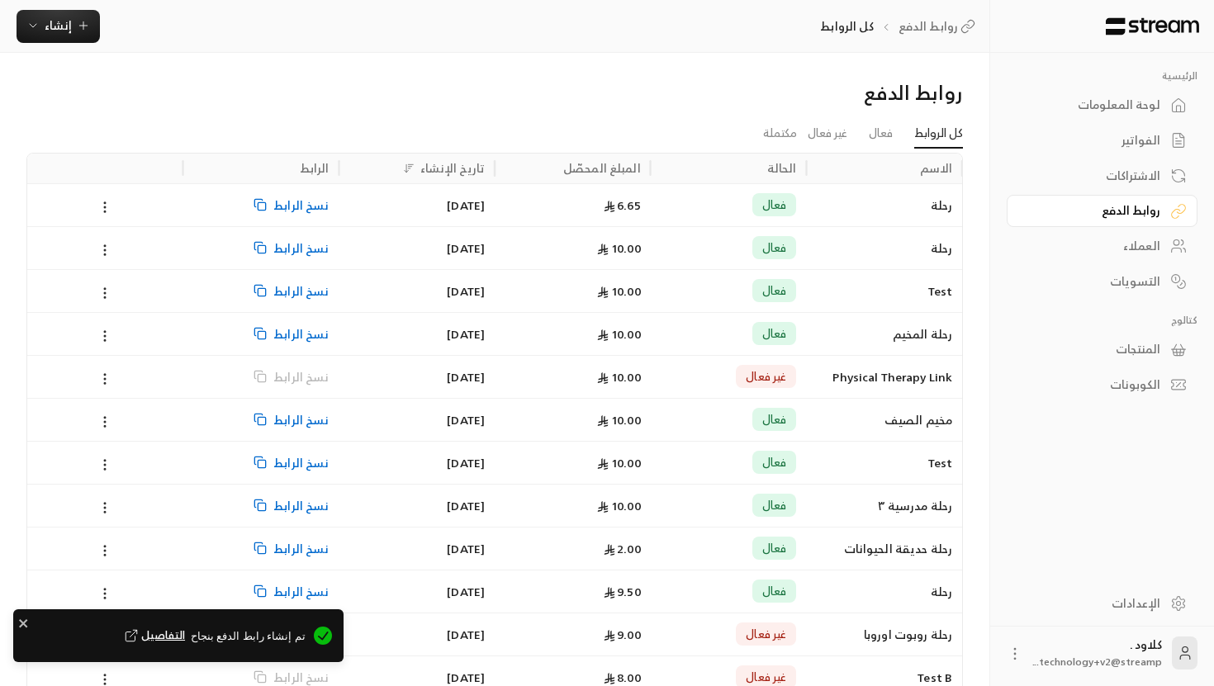
click at [613, 219] on div "6.65" at bounding box center [573, 205] width 136 height 42
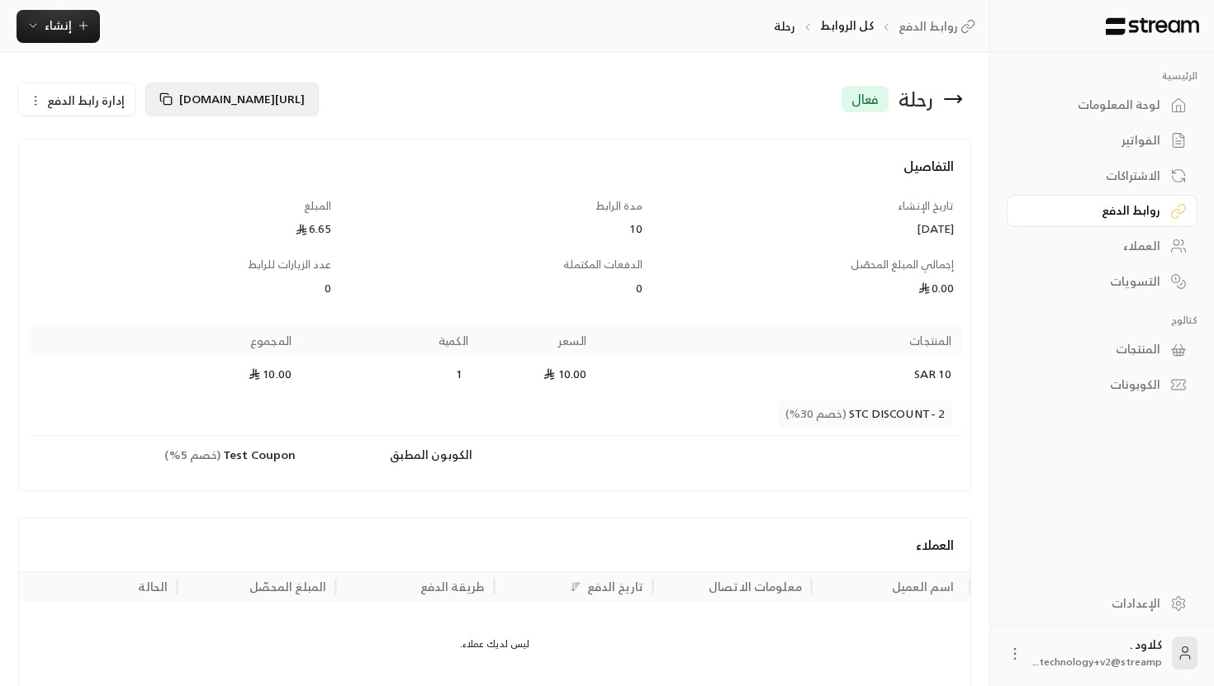
click at [233, 101] on span "https://streampay.sa/s/ZDe9c" at bounding box center [242, 98] width 126 height 21
